Goal: Information Seeking & Learning: Learn about a topic

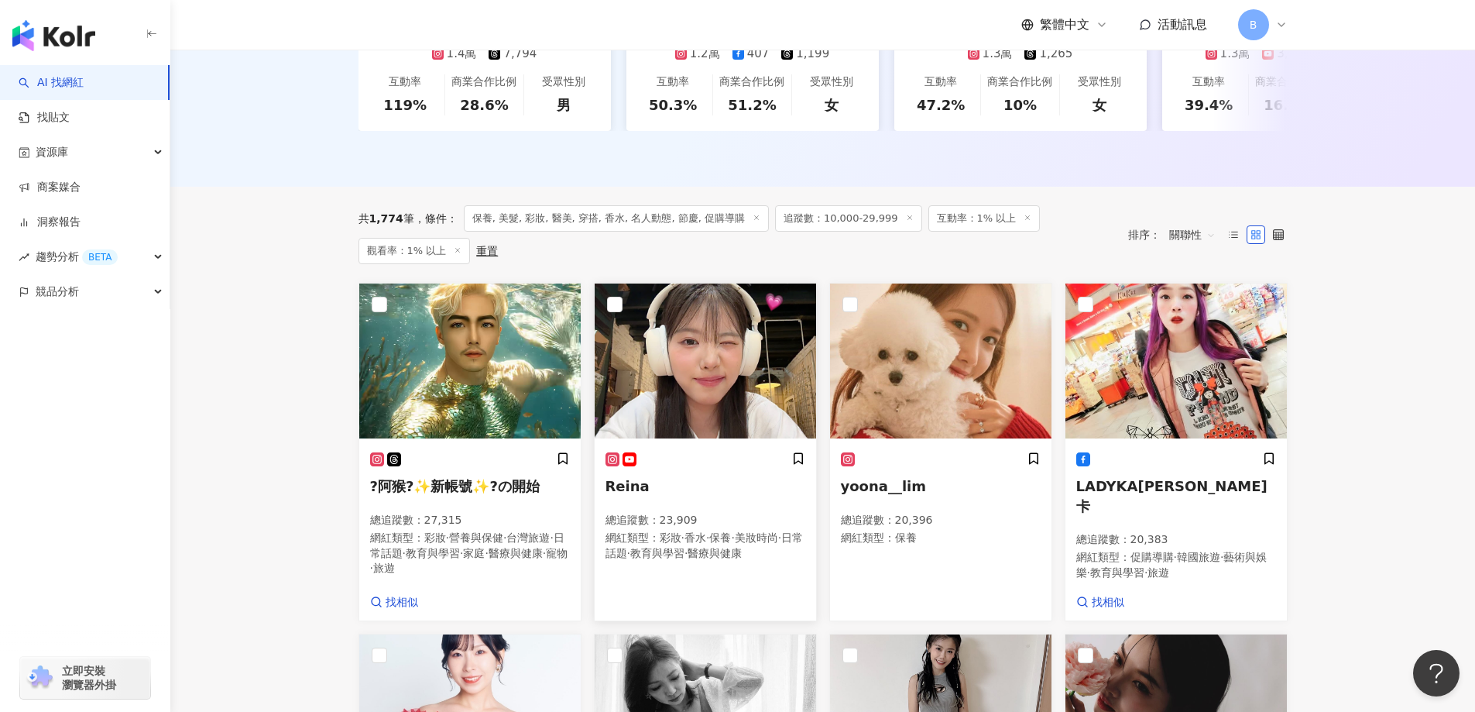
click at [667, 350] on img at bounding box center [705, 360] width 221 height 155
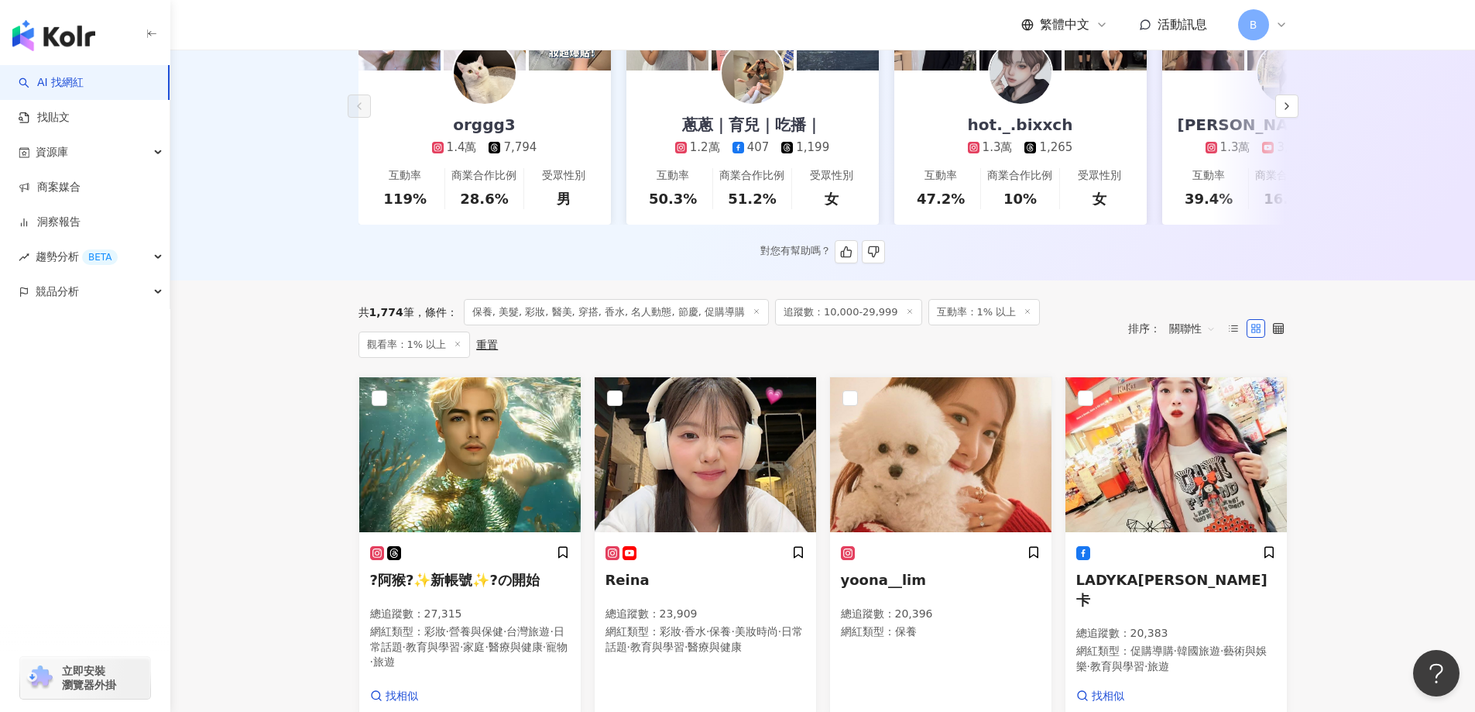
scroll to position [224, 0]
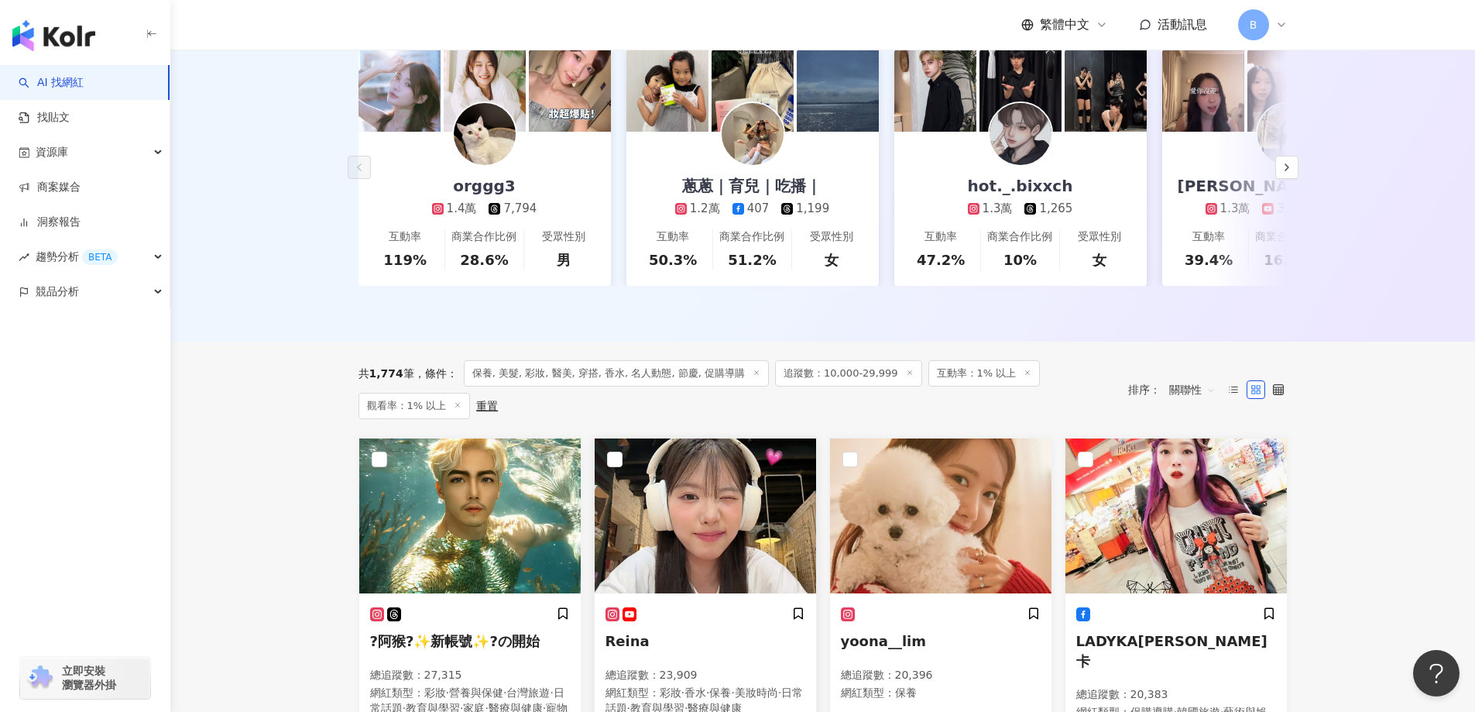
click at [718, 479] on img at bounding box center [705, 515] width 221 height 155
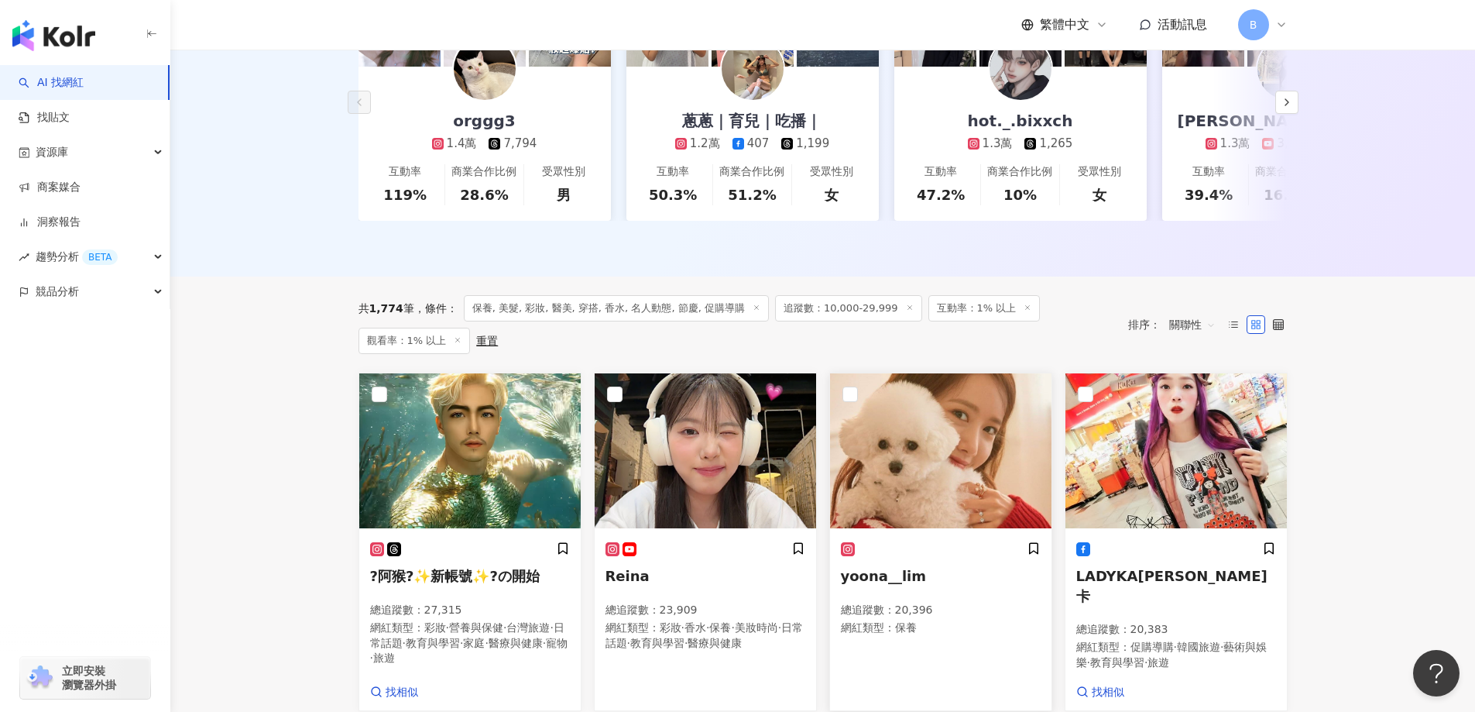
scroll to position [456, 0]
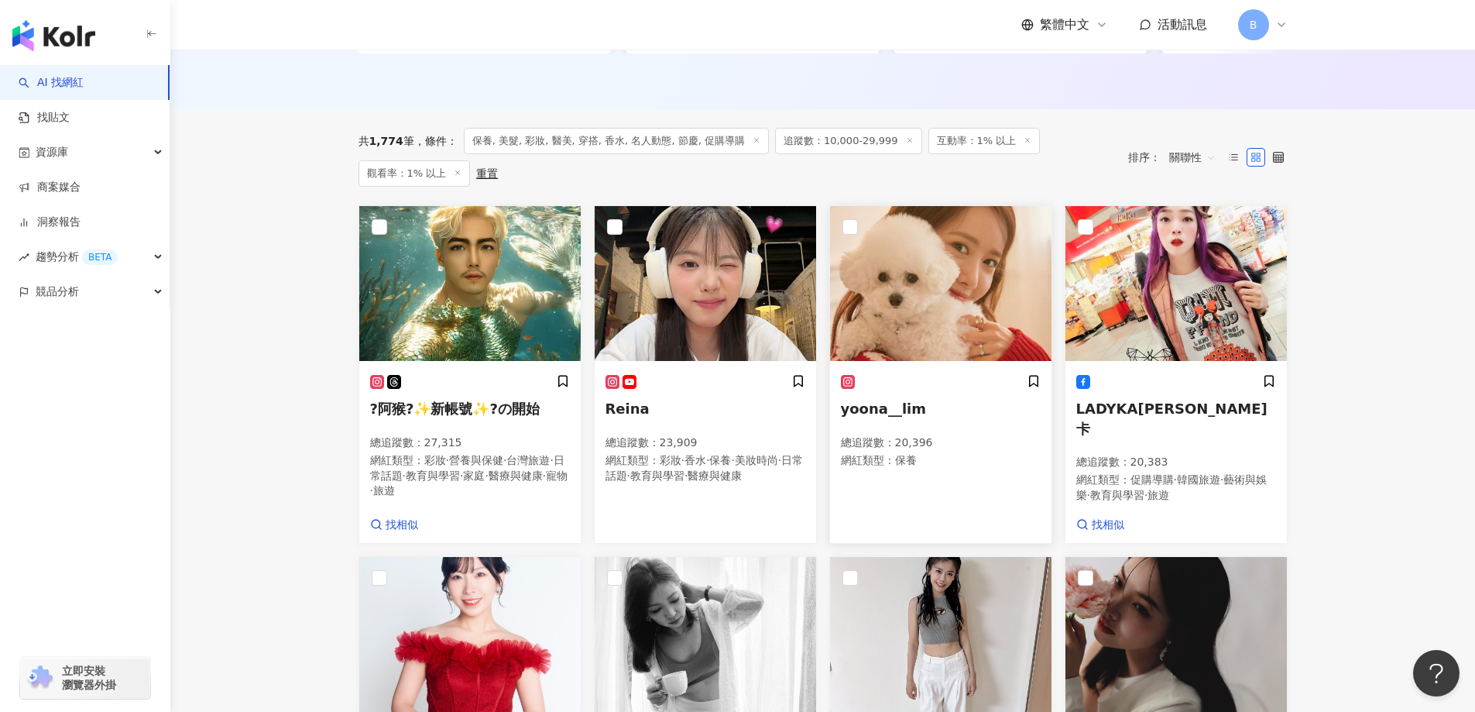
click at [909, 324] on img at bounding box center [940, 283] width 221 height 155
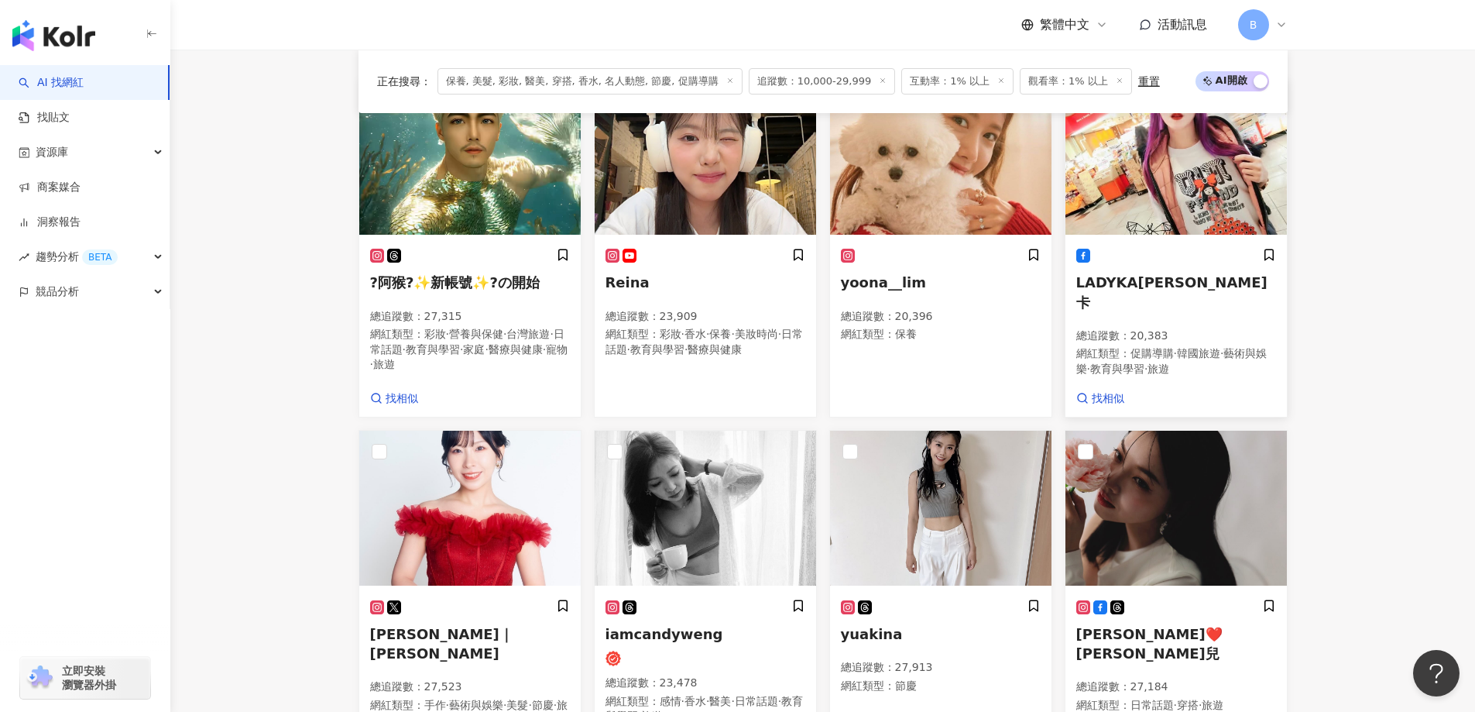
scroll to position [656, 0]
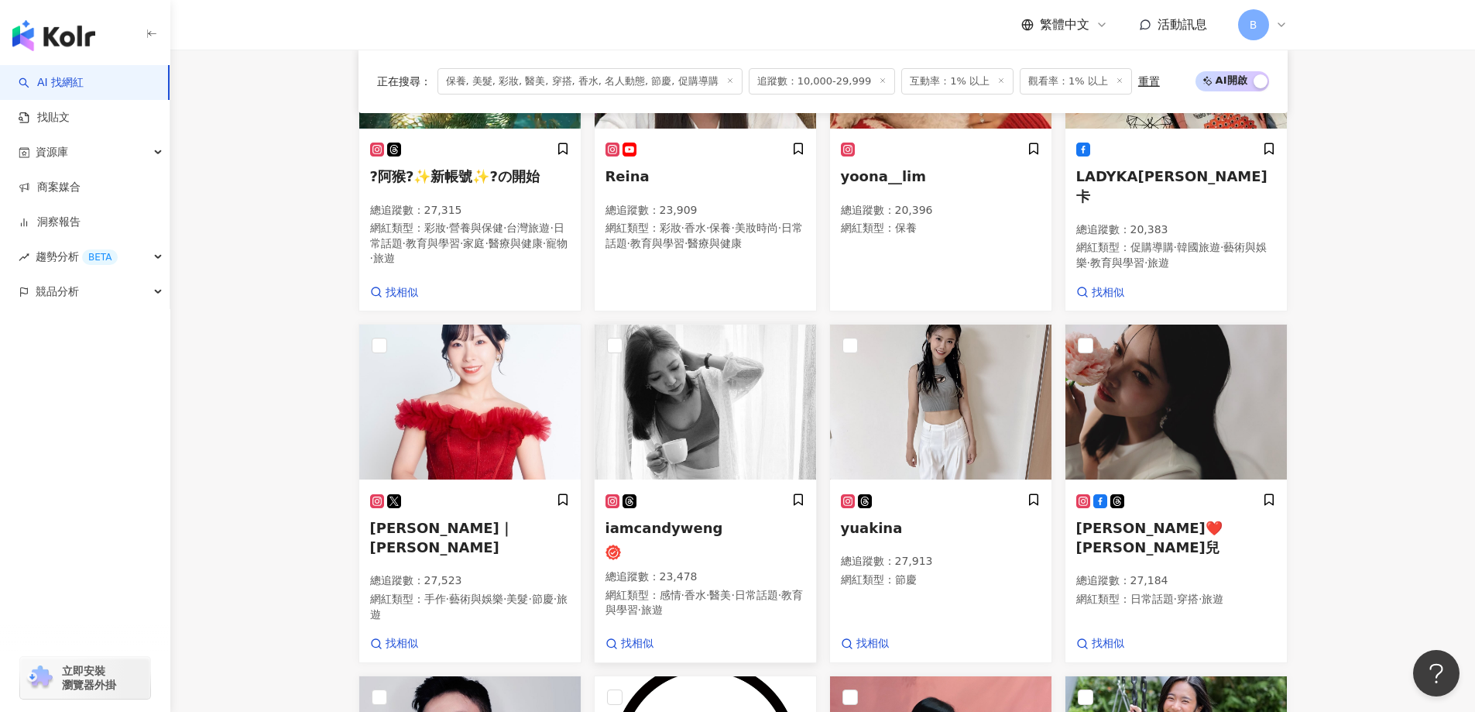
click at [699, 419] on img at bounding box center [705, 401] width 221 height 155
click at [975, 381] on img at bounding box center [940, 401] width 221 height 155
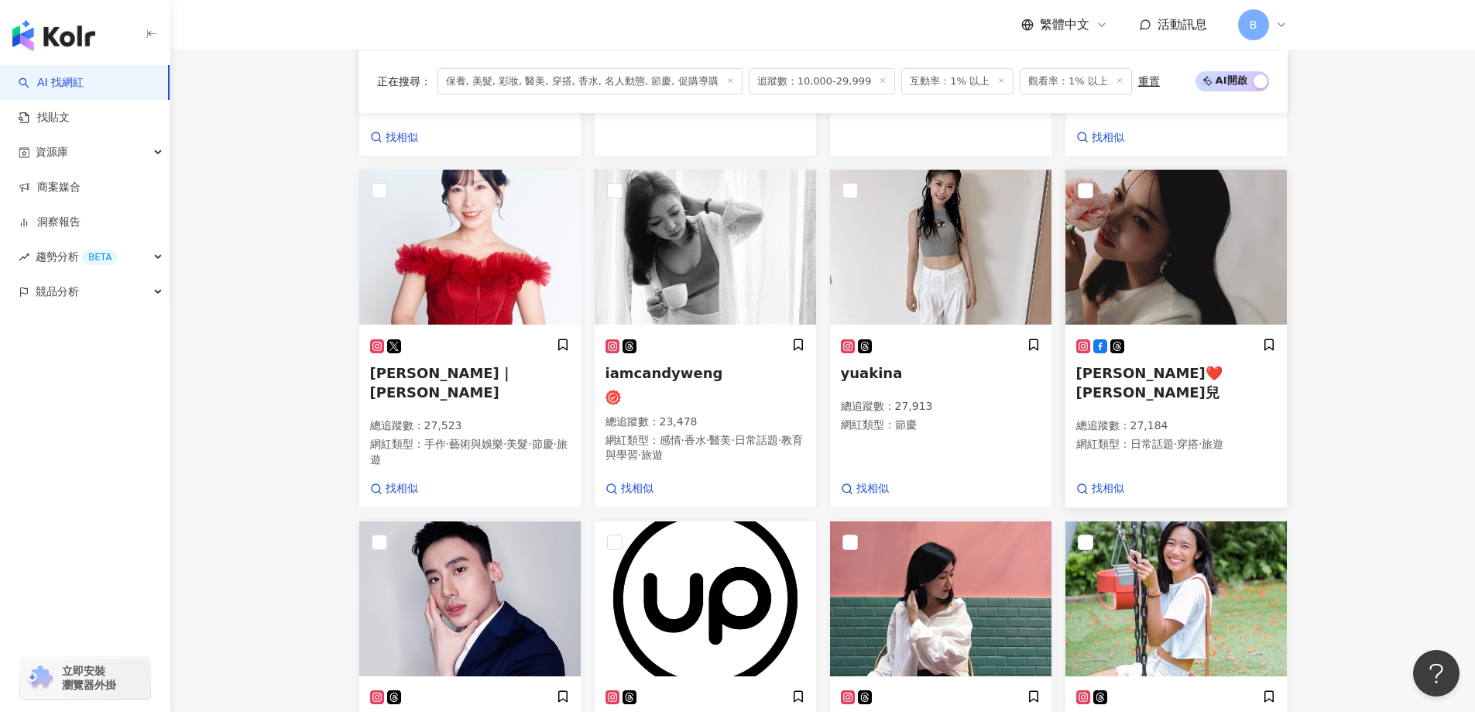
click at [1148, 243] on img at bounding box center [1176, 247] width 221 height 155
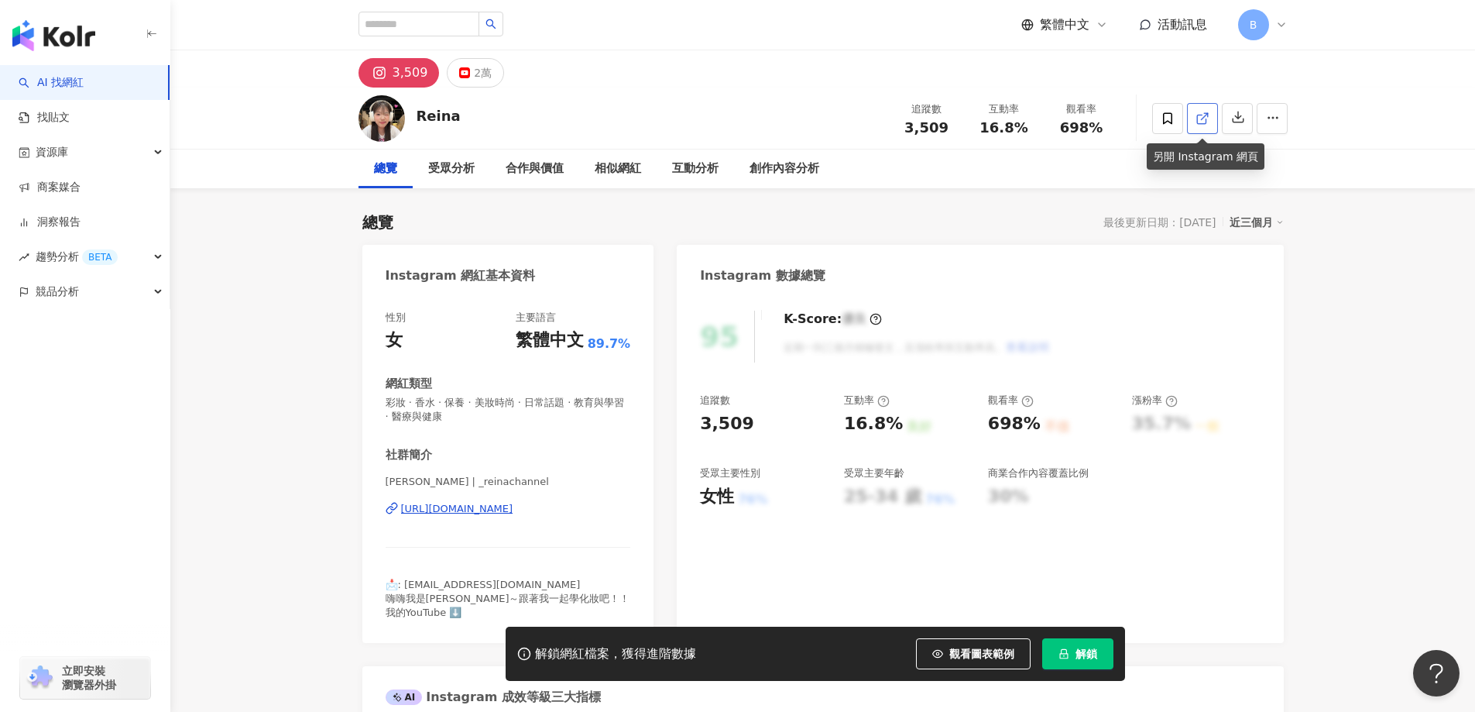
click at [1202, 115] on icon at bounding box center [1203, 119] width 14 height 14
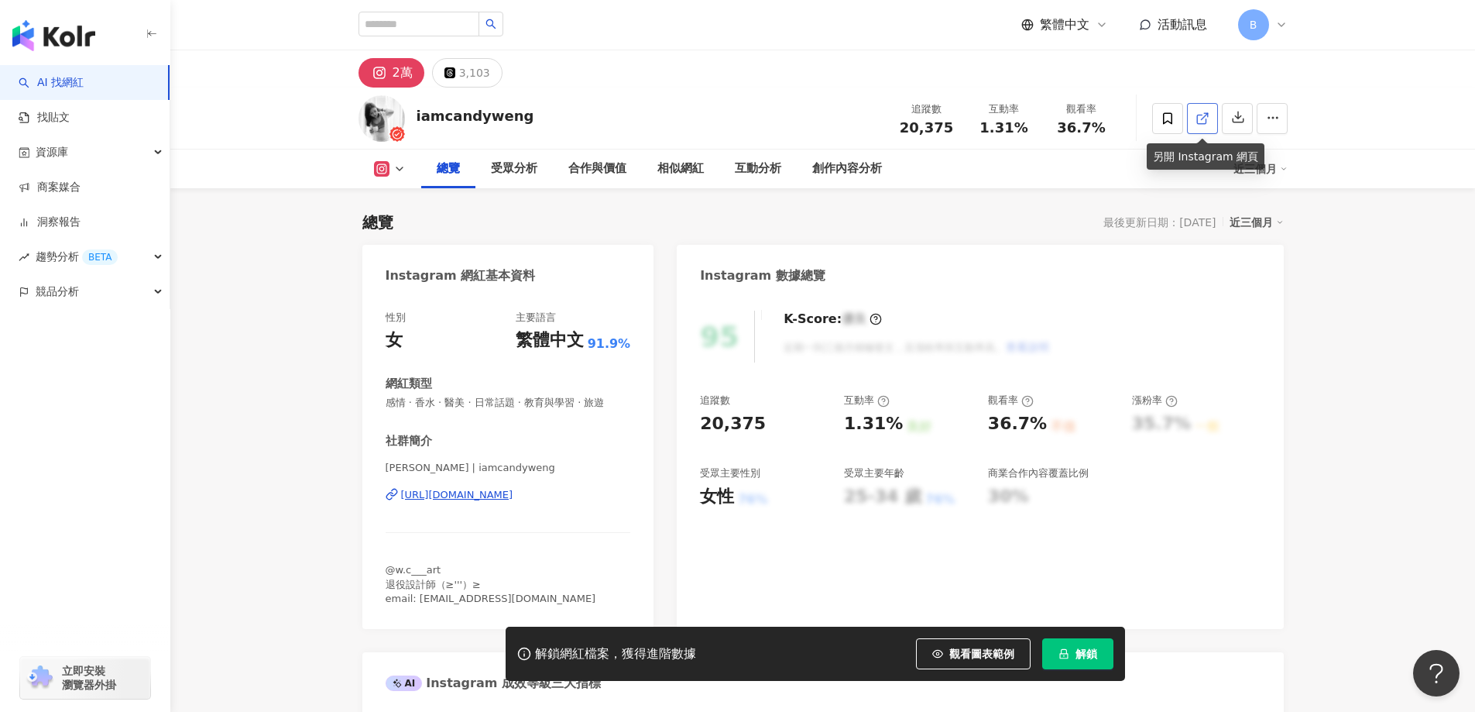
click at [1200, 112] on icon at bounding box center [1203, 119] width 14 height 14
click at [576, 399] on span "感情 · 香水 · 醫美 · 日常話題 · 教育與學習 · 旅遊" at bounding box center [508, 403] width 245 height 14
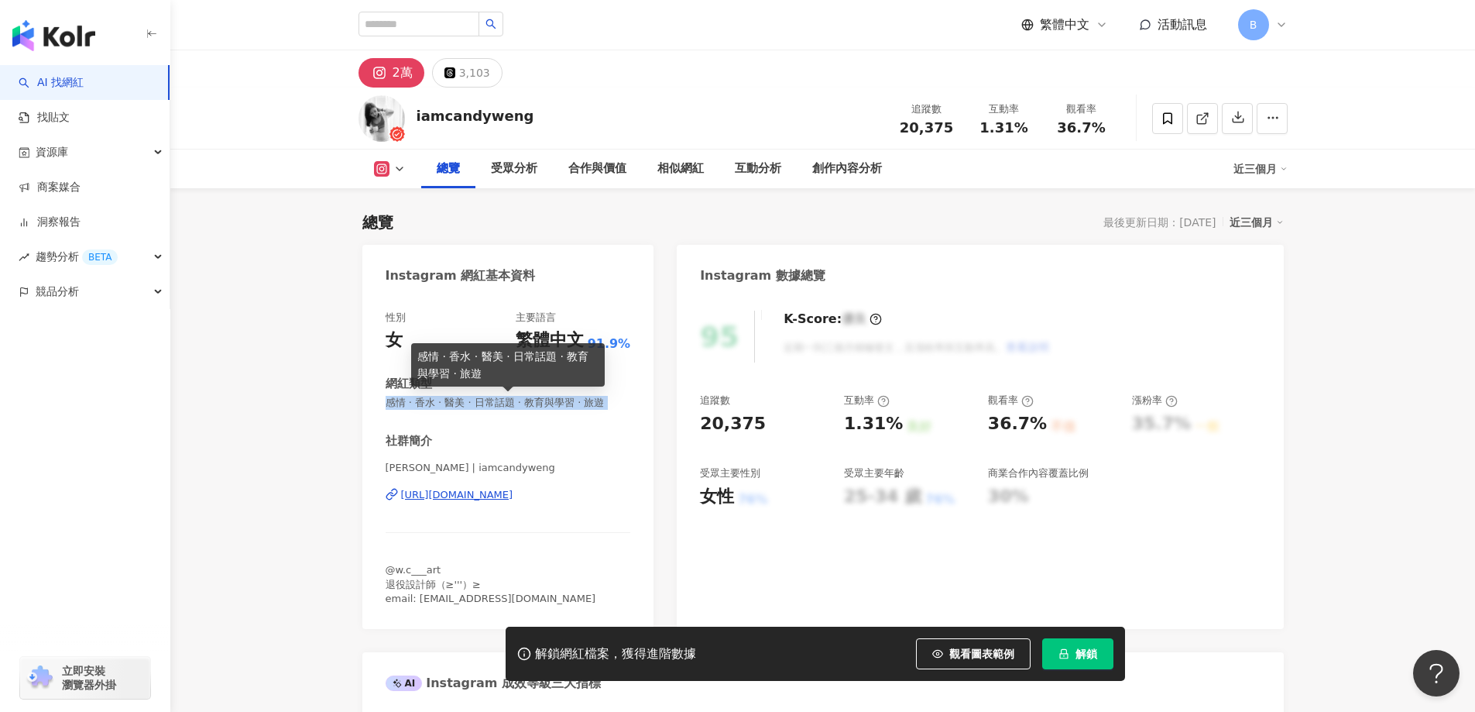
click at [576, 399] on span "感情 · 香水 · 醫美 · 日常話題 · 教育與學習 · 旅遊" at bounding box center [508, 403] width 245 height 14
copy span "感情 · 香水 · 醫美 · 日常話題 · 教育與學習 · 旅遊"
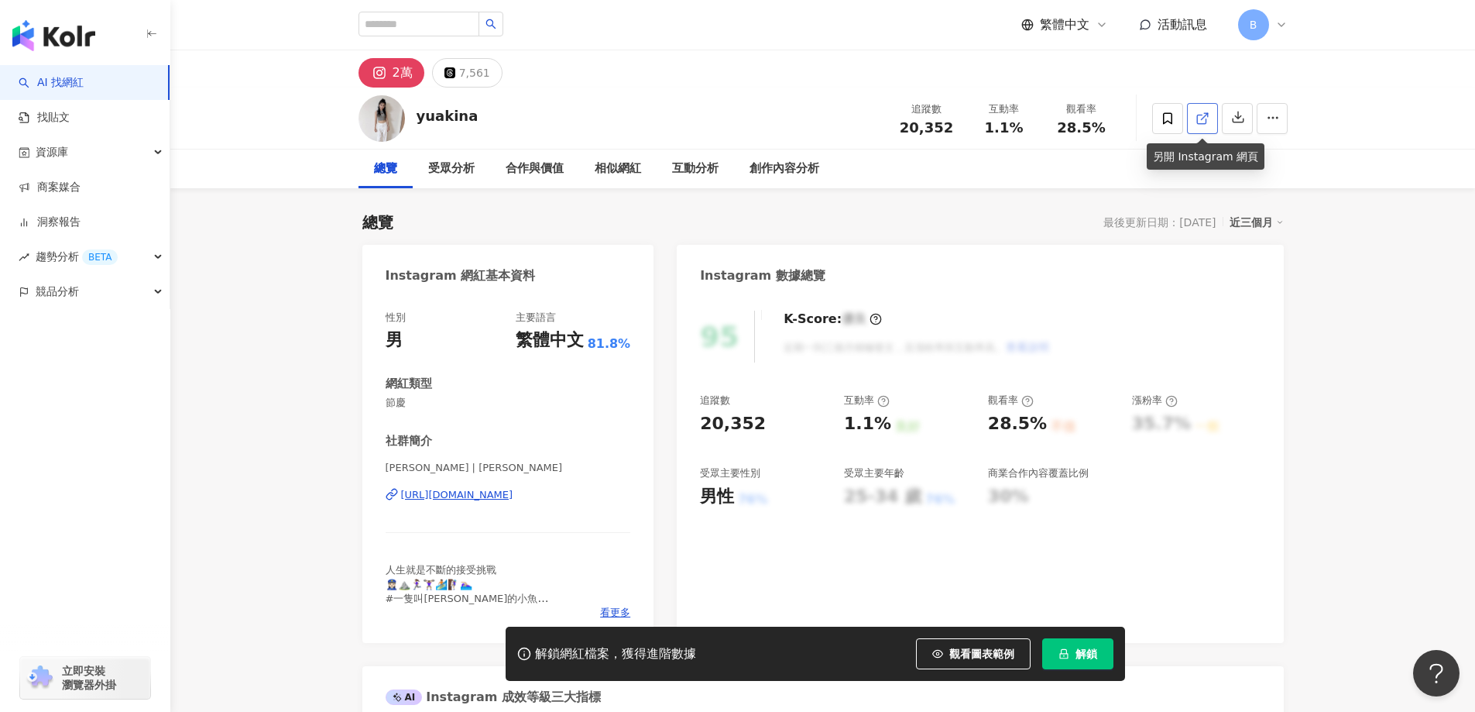
click at [1207, 118] on icon at bounding box center [1203, 119] width 14 height 14
click at [397, 406] on span "節慶" at bounding box center [508, 403] width 245 height 14
click at [394, 403] on span "節慶" at bounding box center [508, 403] width 245 height 14
copy span "節慶"
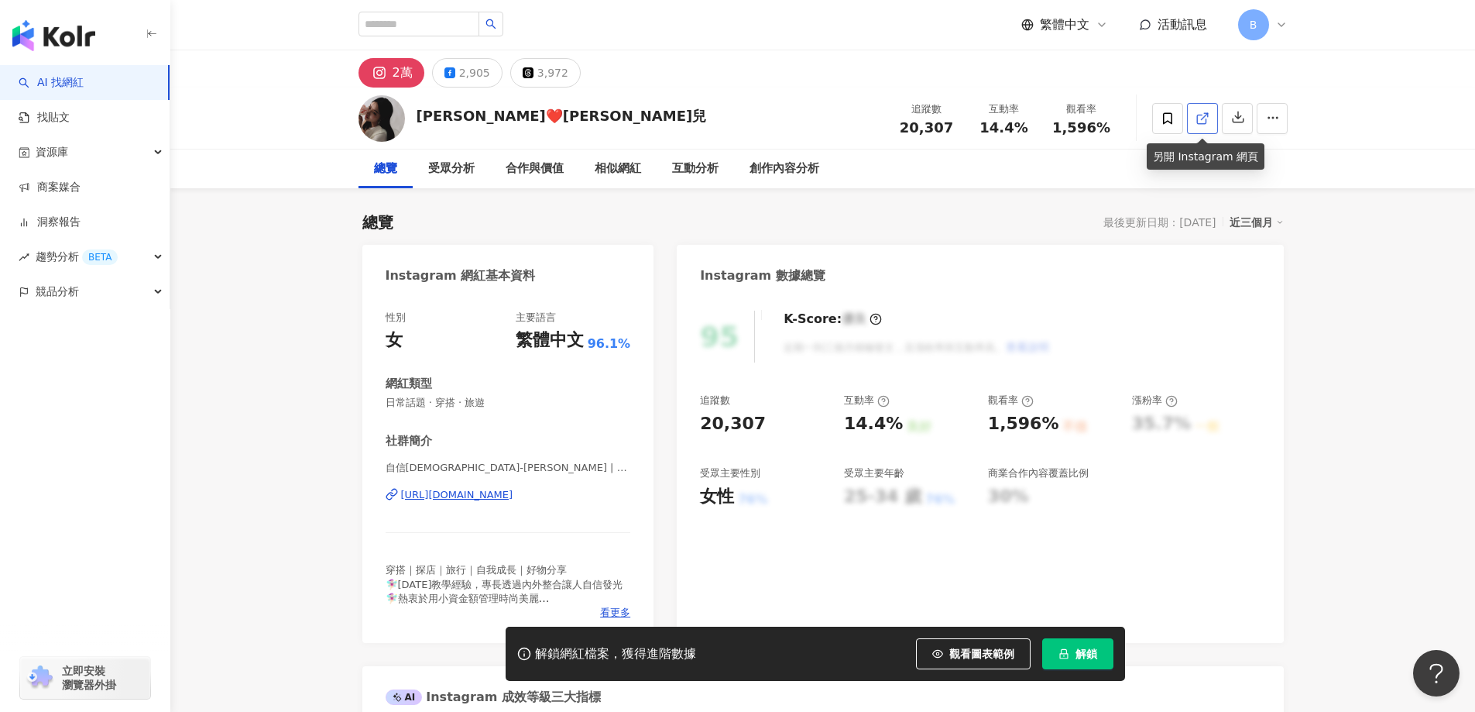
click at [1198, 112] on icon at bounding box center [1203, 119] width 14 height 14
